Goal: Information Seeking & Learning: Find contact information

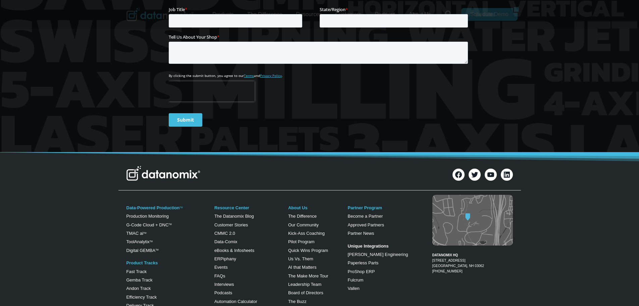
scroll to position [2669, 0]
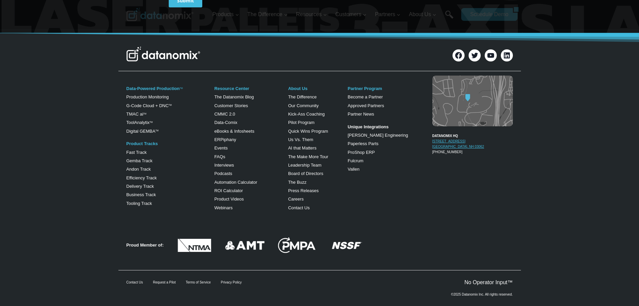
drag, startPoint x: 426, startPoint y: 131, endPoint x: 462, endPoint y: 131, distance: 36.2
click at [462, 131] on div "DATANOMIX HQ [STREET_ADDRESS] 1-866-488-4369" at bounding box center [467, 120] width 91 height 92
copy figure "DATANOMIX HQ [STREET_ADDRESS]"
click at [477, 243] on div "Proud Member of:" at bounding box center [319, 243] width 403 height 47
click at [135, 280] on link "Contact Us" at bounding box center [135, 282] width 16 height 4
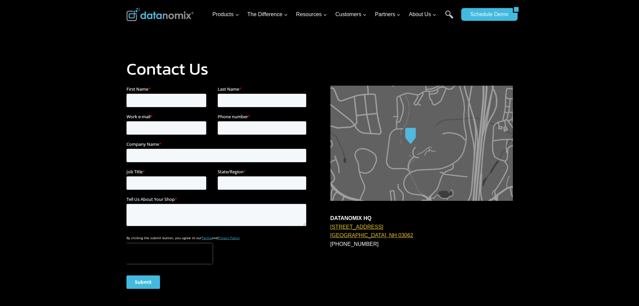
drag, startPoint x: 327, startPoint y: 226, endPoint x: 377, endPoint y: 226, distance: 49.3
click at [377, 226] on div "DATANOMIX HQ 200 Innovative Way Suite #1370 Nashua, NH 03062 1-866-488-4369" at bounding box center [320, 194] width 387 height 217
copy link "200 Innovative Way"
click at [447, 236] on p "DATANOMIX HQ 200 Innovative Way Suite #1370 Nashua, NH 03062 1-866-488-4369" at bounding box center [422, 231] width 183 height 34
click at [395, 259] on div "DATANOMIX HQ 200 Innovative Way Suite #1370 Nashua, NH 03062 1-866-488-4369" at bounding box center [422, 190] width 183 height 209
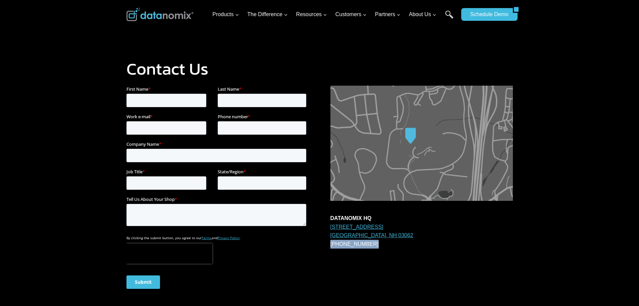
drag, startPoint x: 375, startPoint y: 247, endPoint x: 331, endPoint y: 245, distance: 44.4
click at [331, 245] on p "DATANOMIX HQ 200 Innovative Way Suite #1370 Nashua, NH 03062 1-866-488-4369" at bounding box center [422, 231] width 183 height 34
copy p "[PHONE_NUMBER]"
